Goal: Transaction & Acquisition: Book appointment/travel/reservation

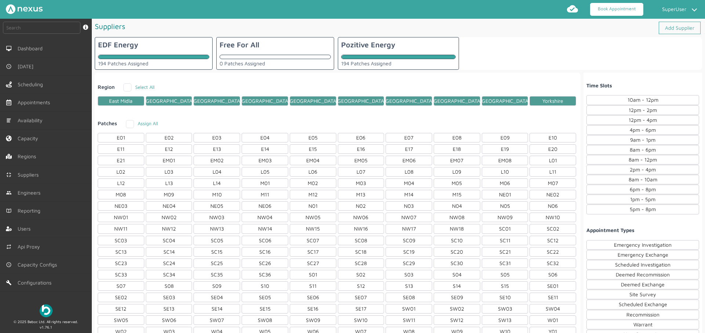
click at [601, 11] on link "Book Appointment" at bounding box center [616, 9] width 53 height 13
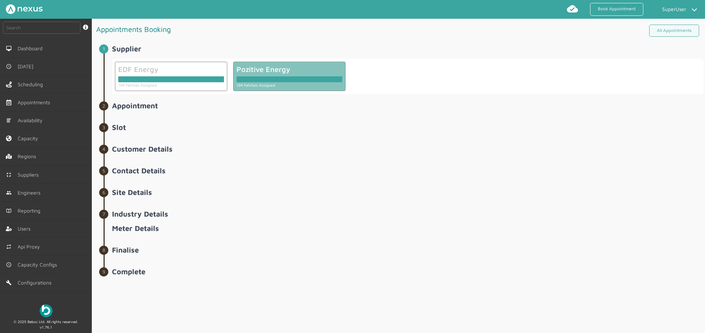
click at [268, 75] on div at bounding box center [289, 77] width 106 height 9
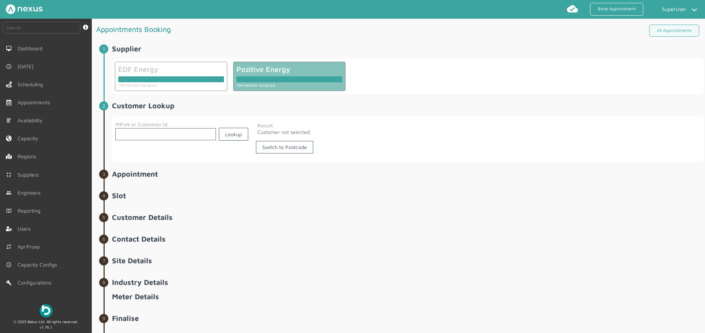
click at [129, 137] on input "text" at bounding box center [165, 134] width 101 height 12
paste input "652673"
type input "652673"
click at [232, 134] on link "Lookup" at bounding box center [233, 134] width 29 height 13
